Goal: Transaction & Acquisition: Subscribe to service/newsletter

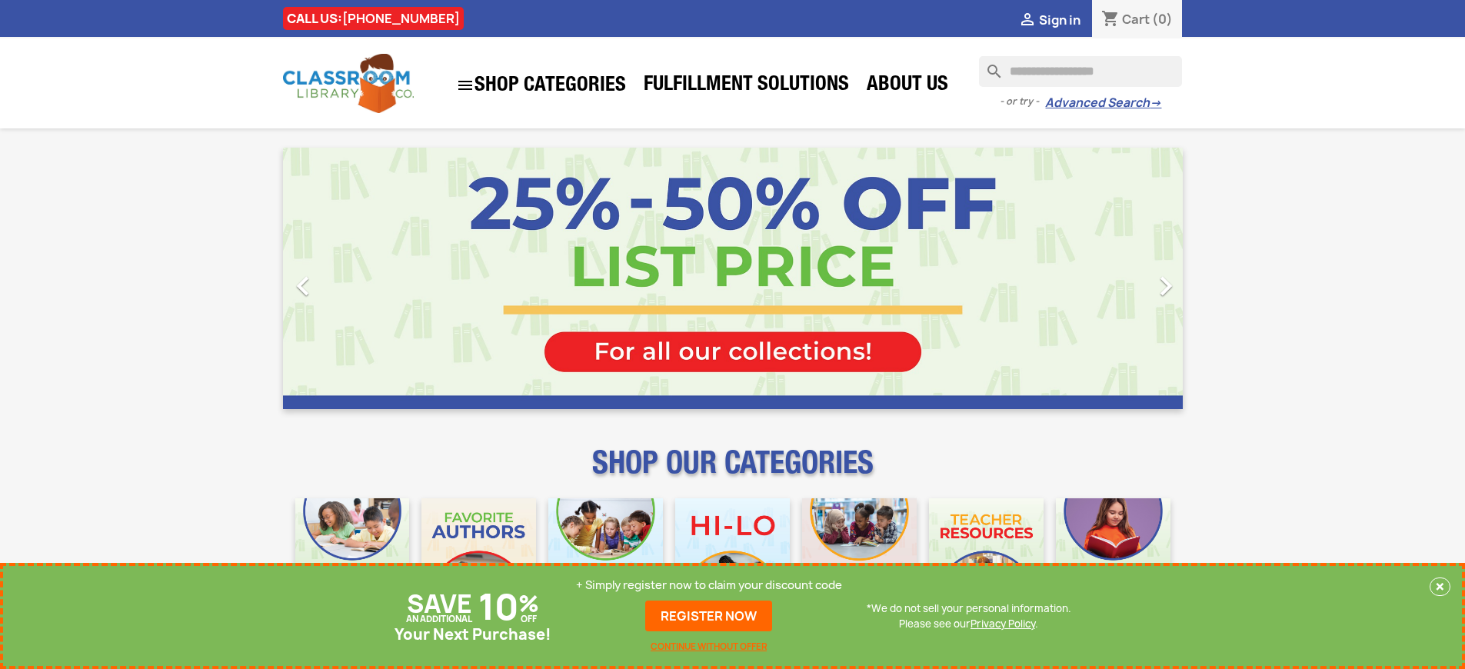
click at [709, 586] on p "+ Simply register now to claim your discount code" at bounding box center [709, 584] width 266 height 15
click at [709, 585] on p "+ Simply register now to claim your discount code" at bounding box center [709, 584] width 266 height 15
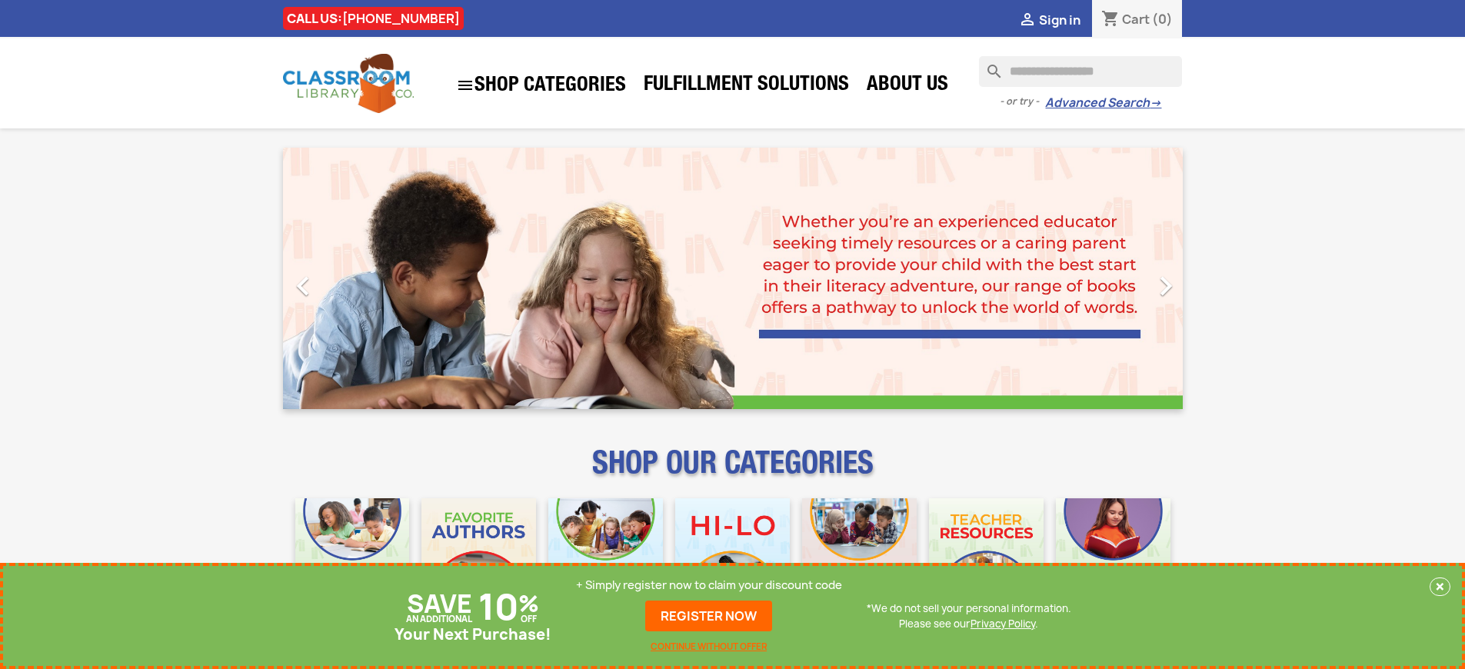
click at [709, 585] on p "+ Simply register now to claim your discount code" at bounding box center [709, 584] width 266 height 15
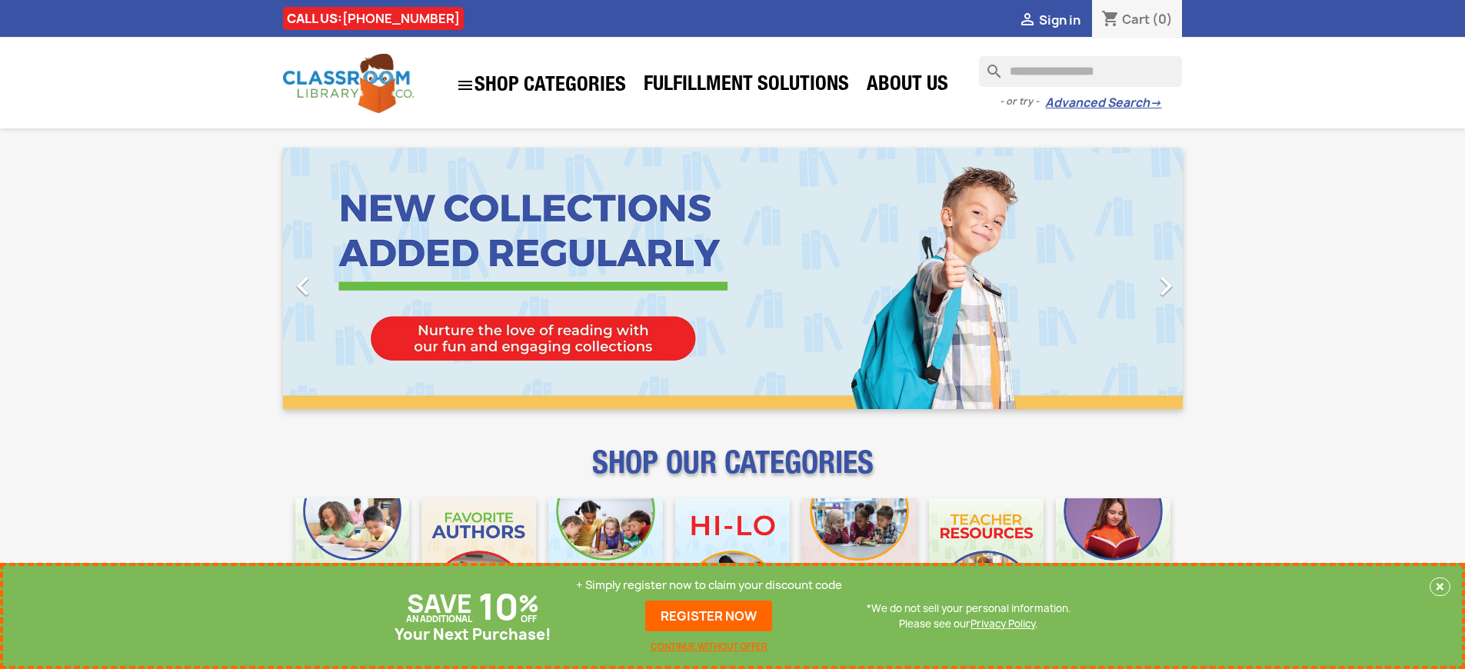
click at [709, 585] on p "+ Simply register now to claim your discount code" at bounding box center [709, 584] width 266 height 15
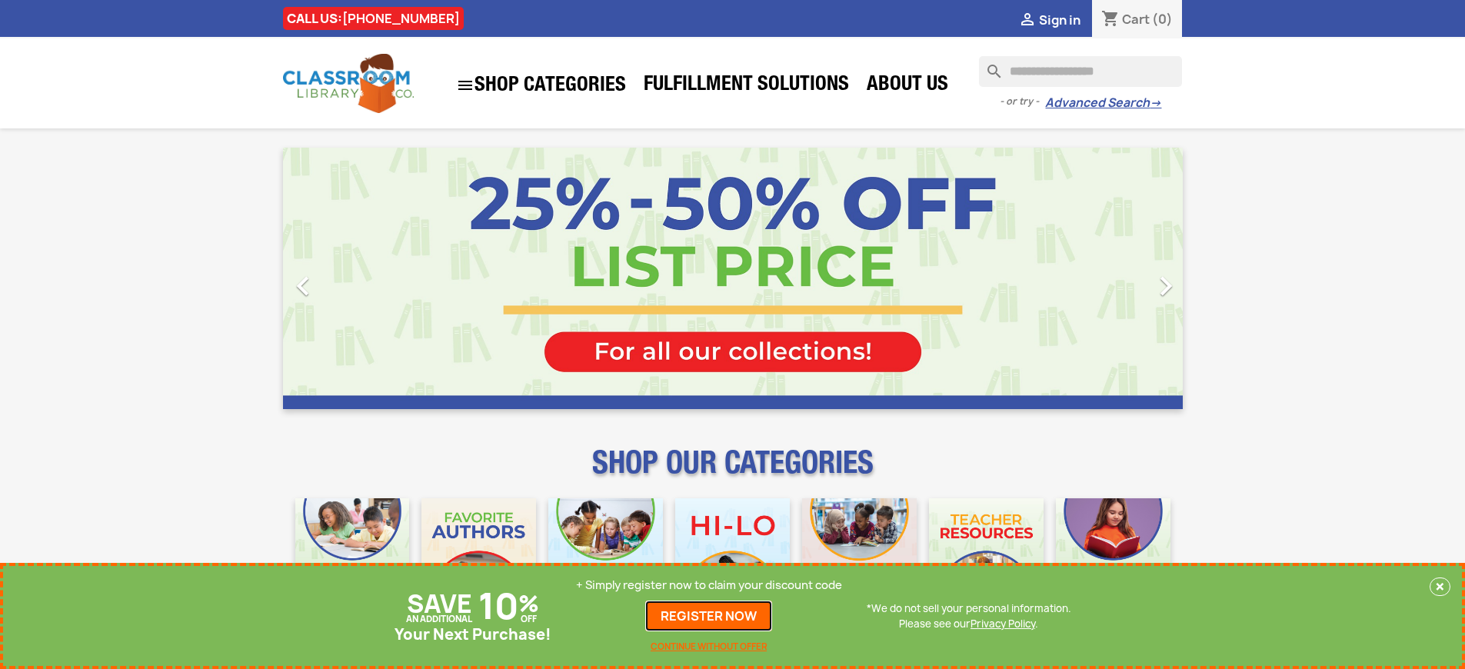
click at [709, 616] on link "REGISTER NOW" at bounding box center [708, 615] width 127 height 31
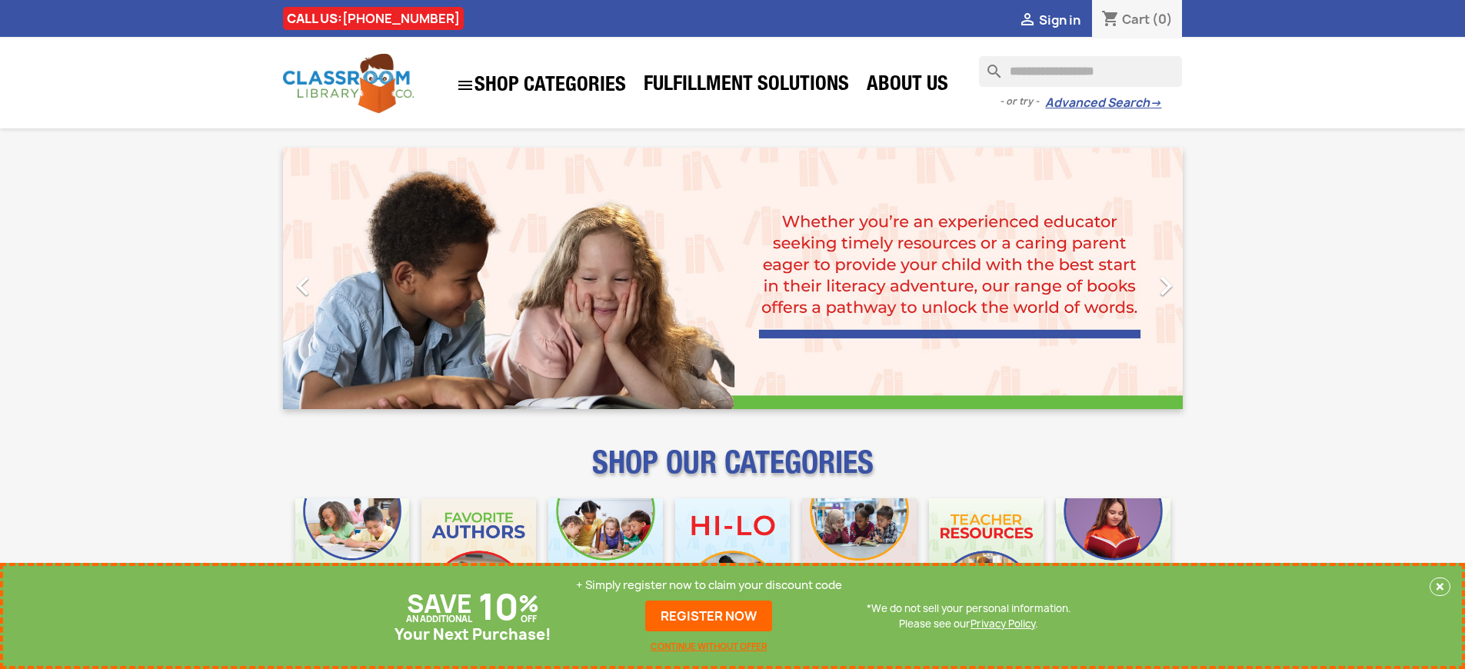
click at [709, 585] on p "+ Simply register now to claim your discount code" at bounding box center [709, 584] width 266 height 15
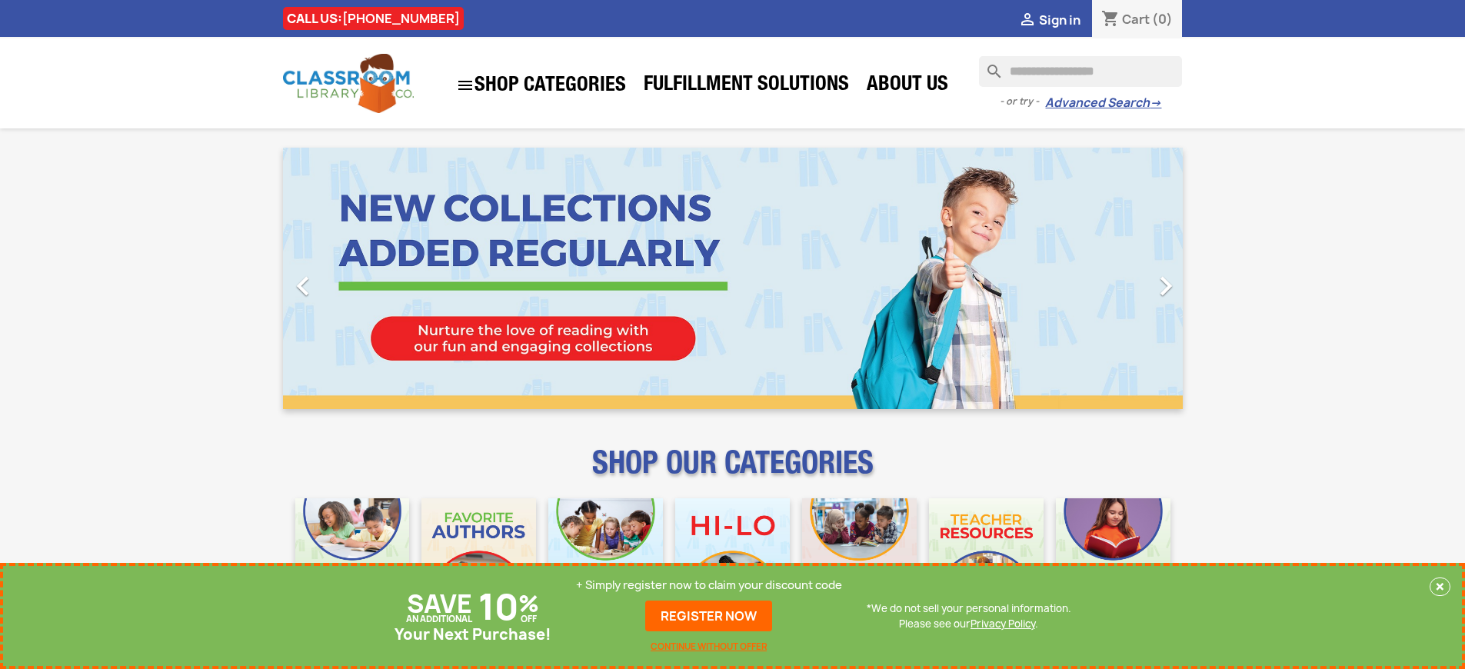
click at [709, 585] on p "+ Simply register now to claim your discount code" at bounding box center [709, 584] width 266 height 15
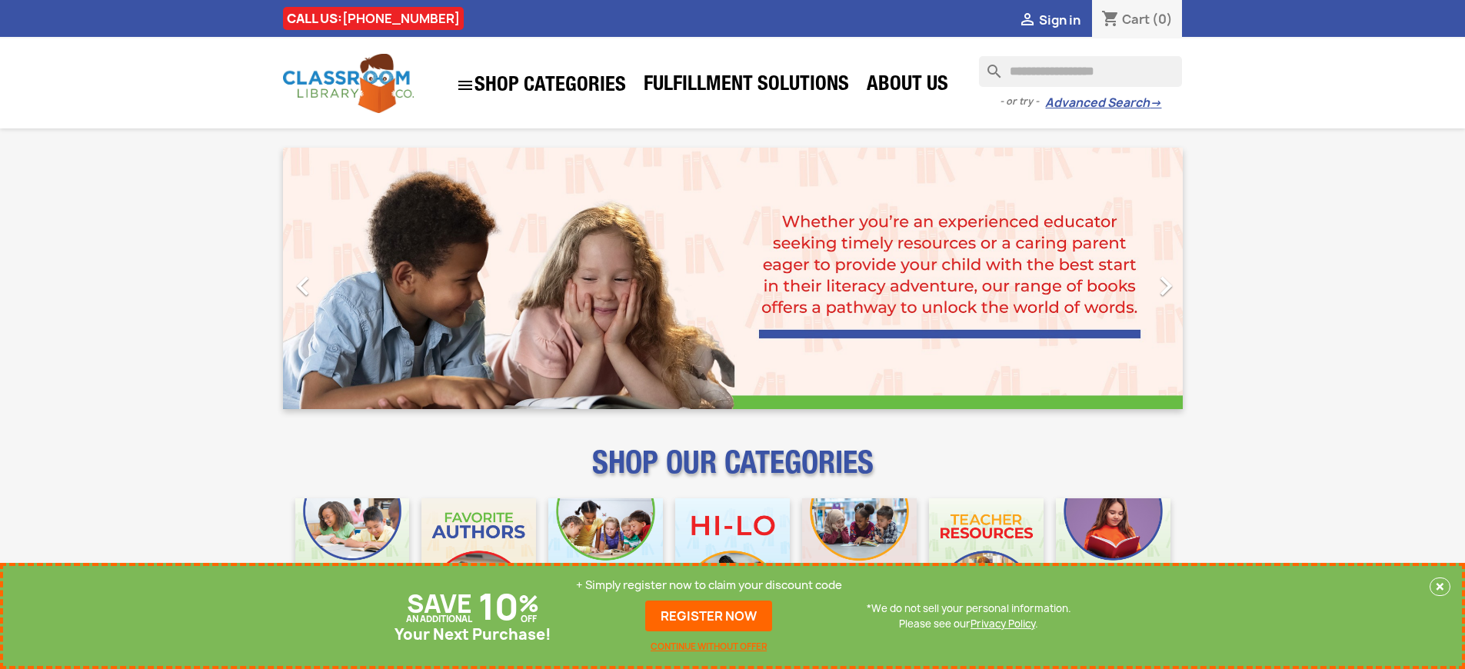
click at [709, 585] on p "+ Simply register now to claim your discount code" at bounding box center [709, 584] width 266 height 15
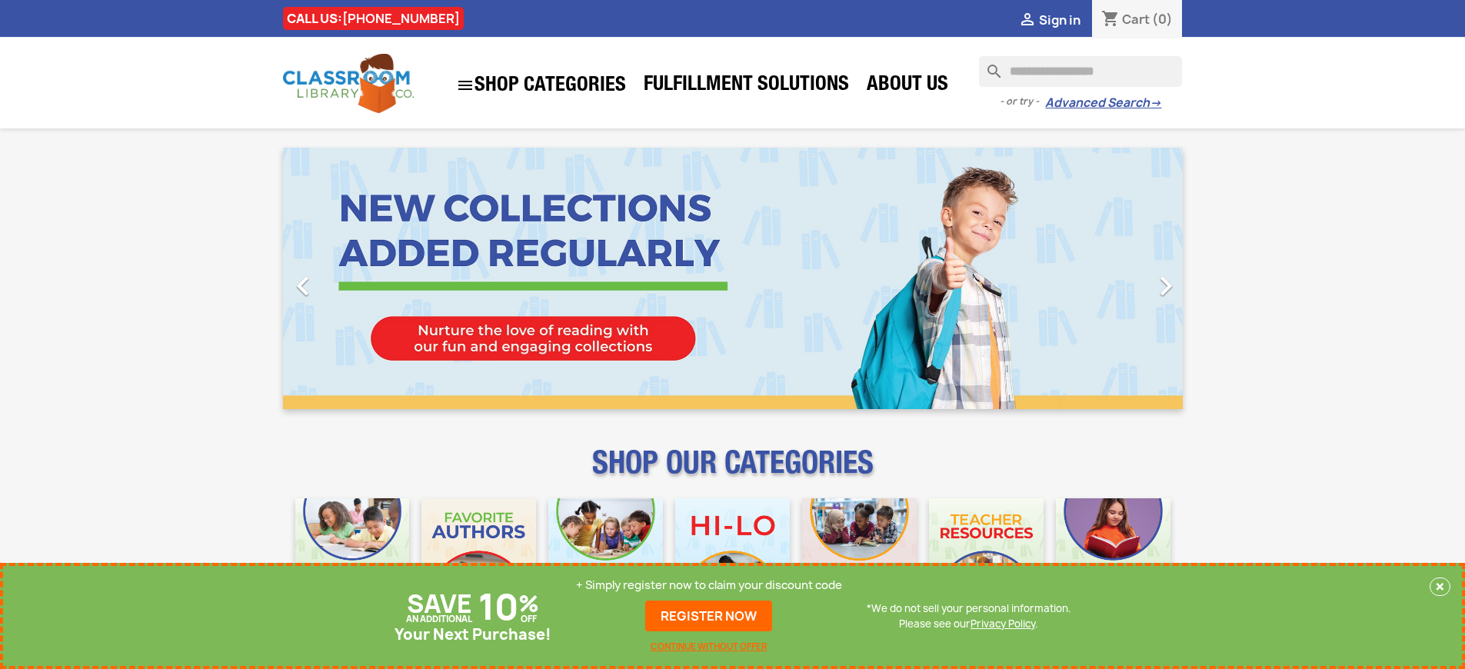
click at [709, 585] on p "+ Simply register now to claim your discount code" at bounding box center [709, 584] width 266 height 15
click at [709, 616] on link "REGISTER NOW" at bounding box center [708, 615] width 127 height 31
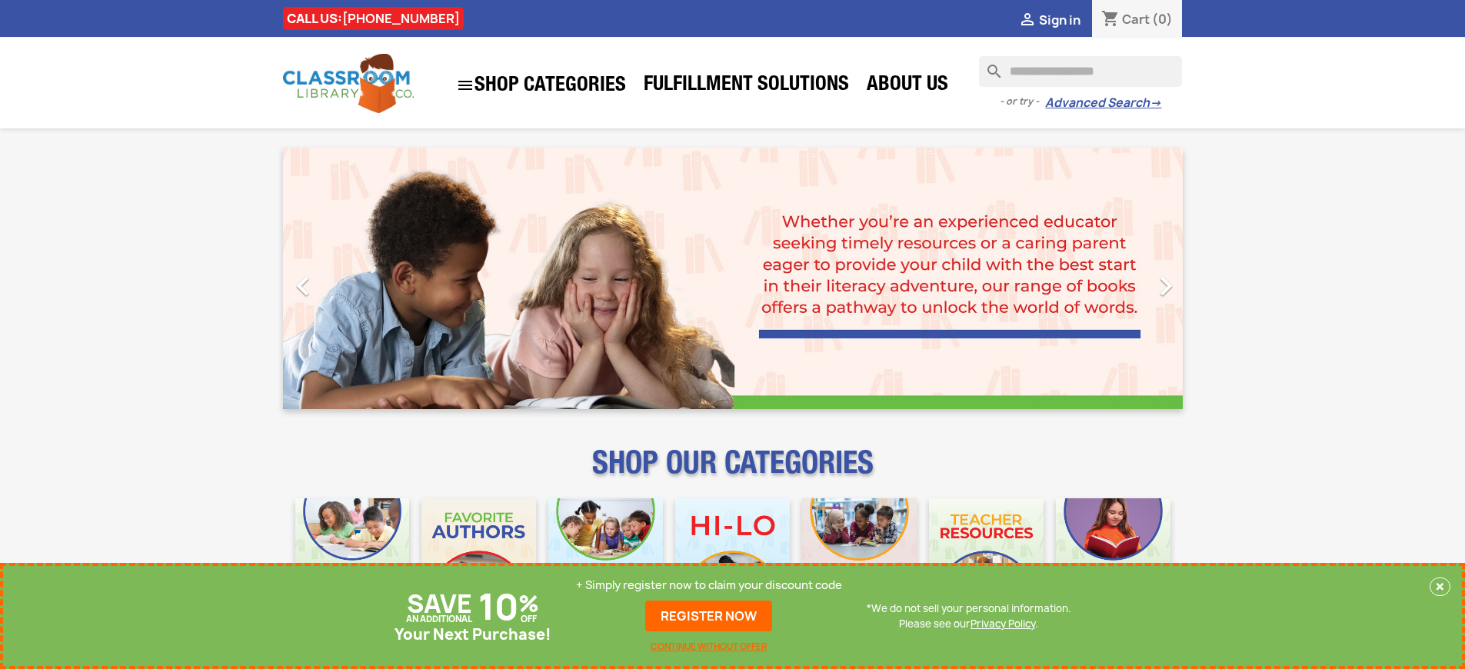
click at [709, 585] on p "+ Simply register now to claim your discount code" at bounding box center [709, 584] width 266 height 15
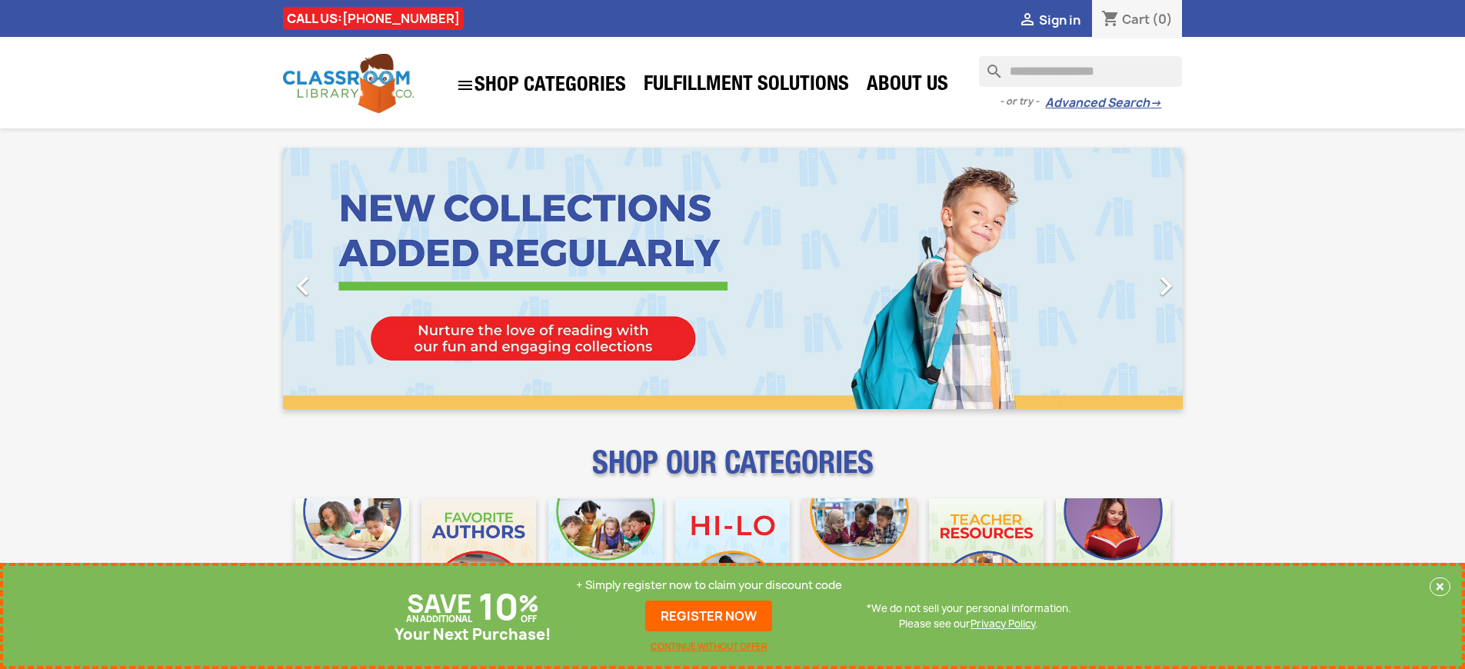
click at [709, 585] on p "+ Simply register now to claim your discount code" at bounding box center [709, 584] width 266 height 15
click at [709, 616] on link "REGISTER NOW" at bounding box center [708, 615] width 127 height 31
